Goal: Task Accomplishment & Management: Manage account settings

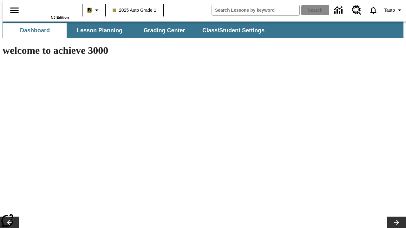
type input "-1"
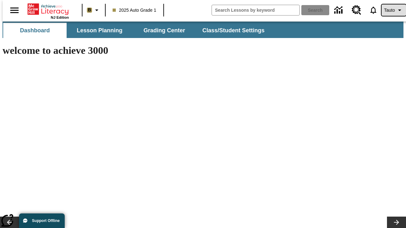
click at [390, 10] on span "Tauto" at bounding box center [389, 10] width 11 height 7
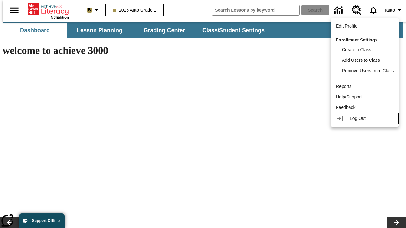
click at [366, 119] on span "Log Out" at bounding box center [358, 118] width 16 height 5
